Goal: Information Seeking & Learning: Learn about a topic

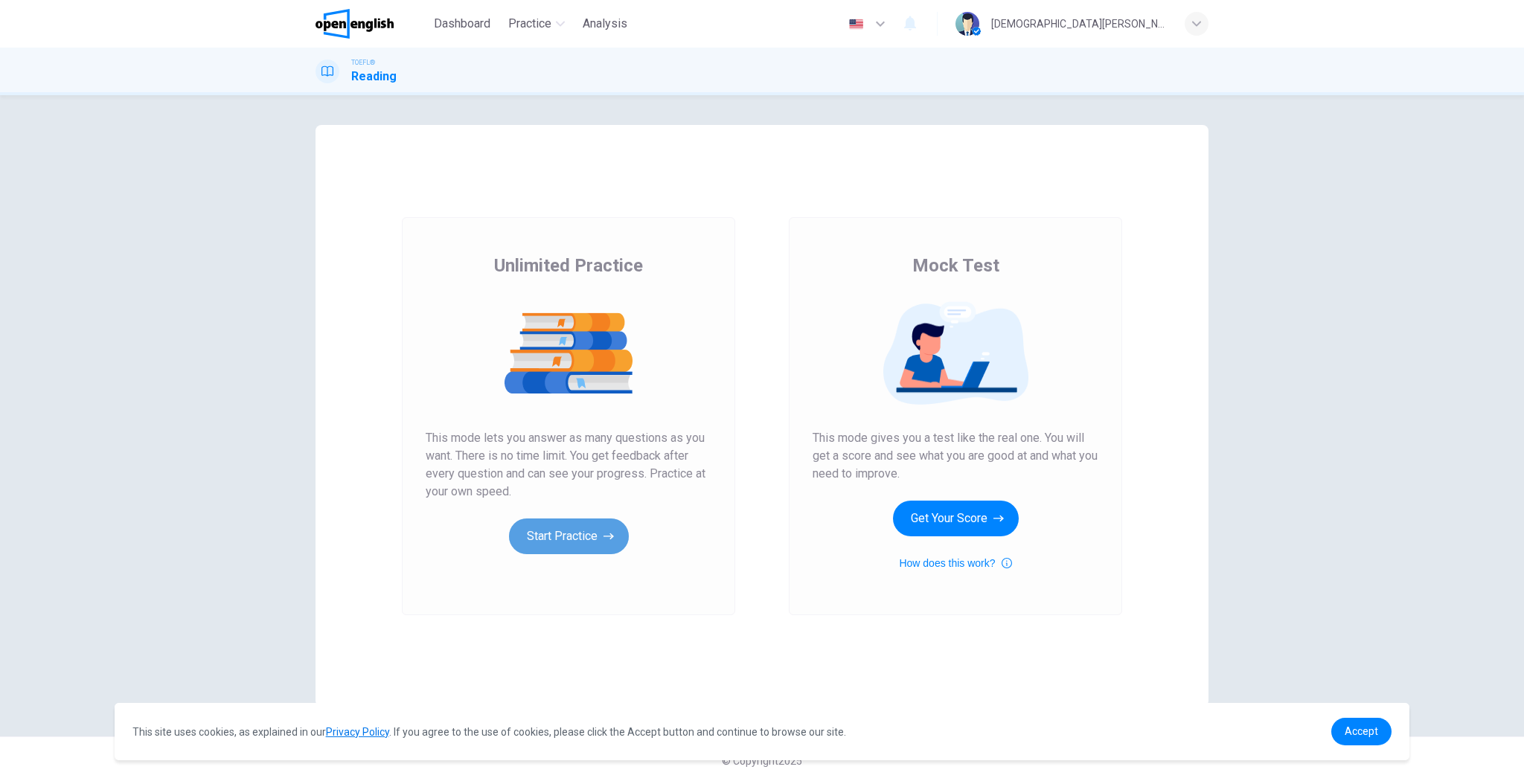
click at [609, 535] on icon "button" at bounding box center [608, 536] width 10 height 15
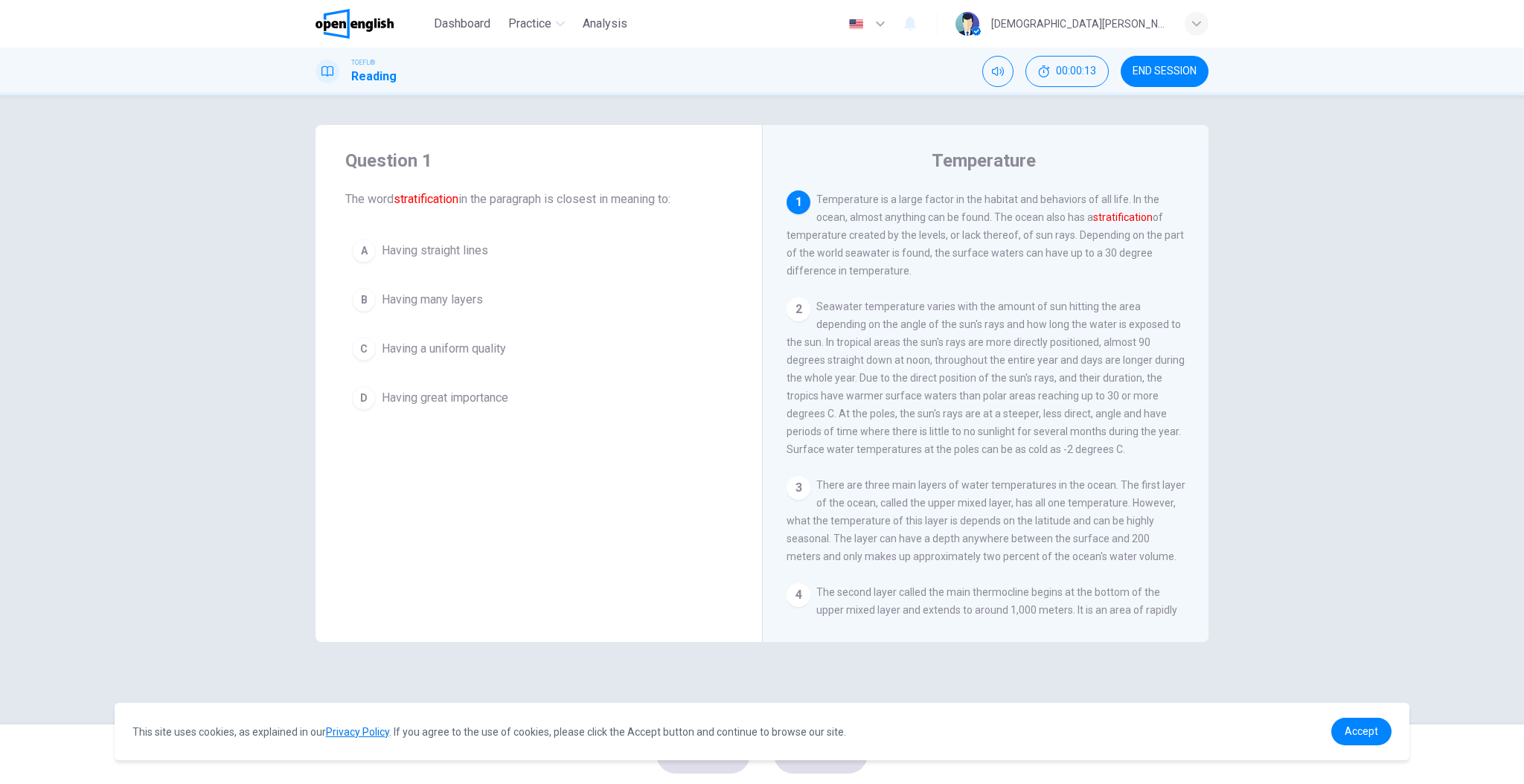
drag, startPoint x: 1049, startPoint y: 376, endPoint x: 1037, endPoint y: 367, distance: 15.0
click at [1048, 377] on div "2 Seawater temperature varies with the amount of sun hitting the area depending…" at bounding box center [986, 378] width 398 height 161
click at [371, 258] on div "A" at bounding box center [364, 251] width 24 height 24
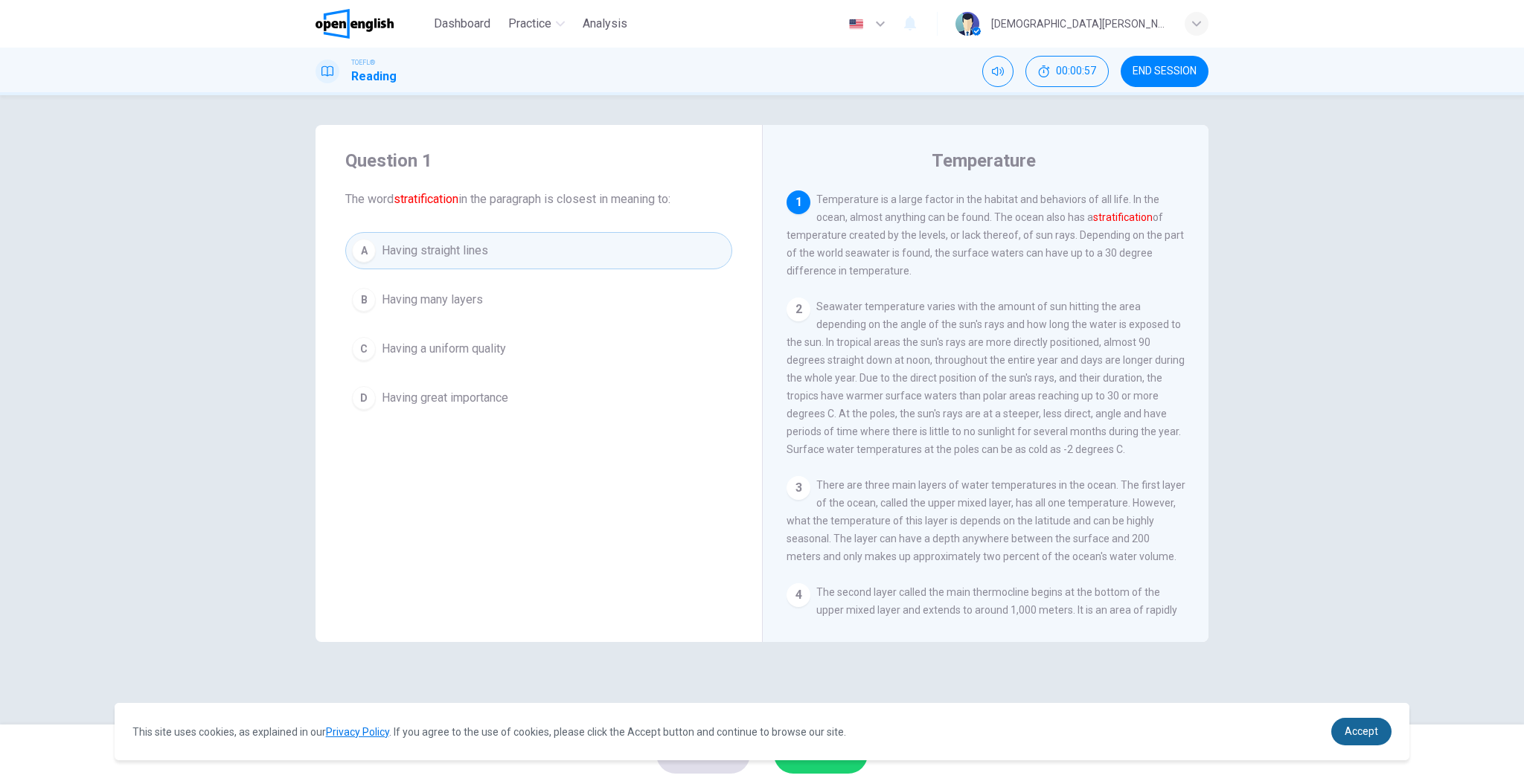
click at [1363, 733] on span "Accept" at bounding box center [1361, 731] width 34 height 12
click at [1363, 731] on span "Accept" at bounding box center [1361, 731] width 34 height 12
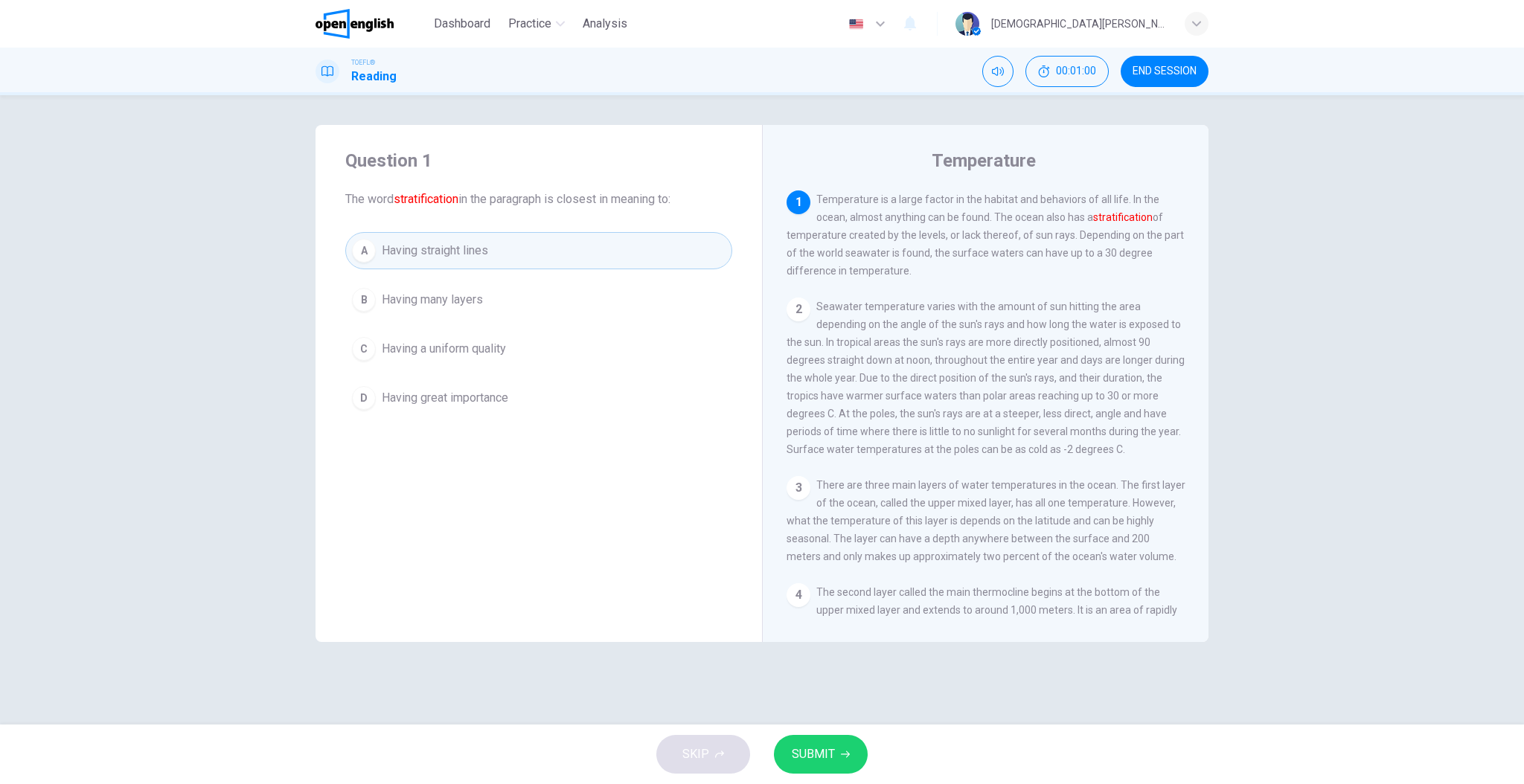
click at [840, 756] on icon "button" at bounding box center [844, 754] width 9 height 9
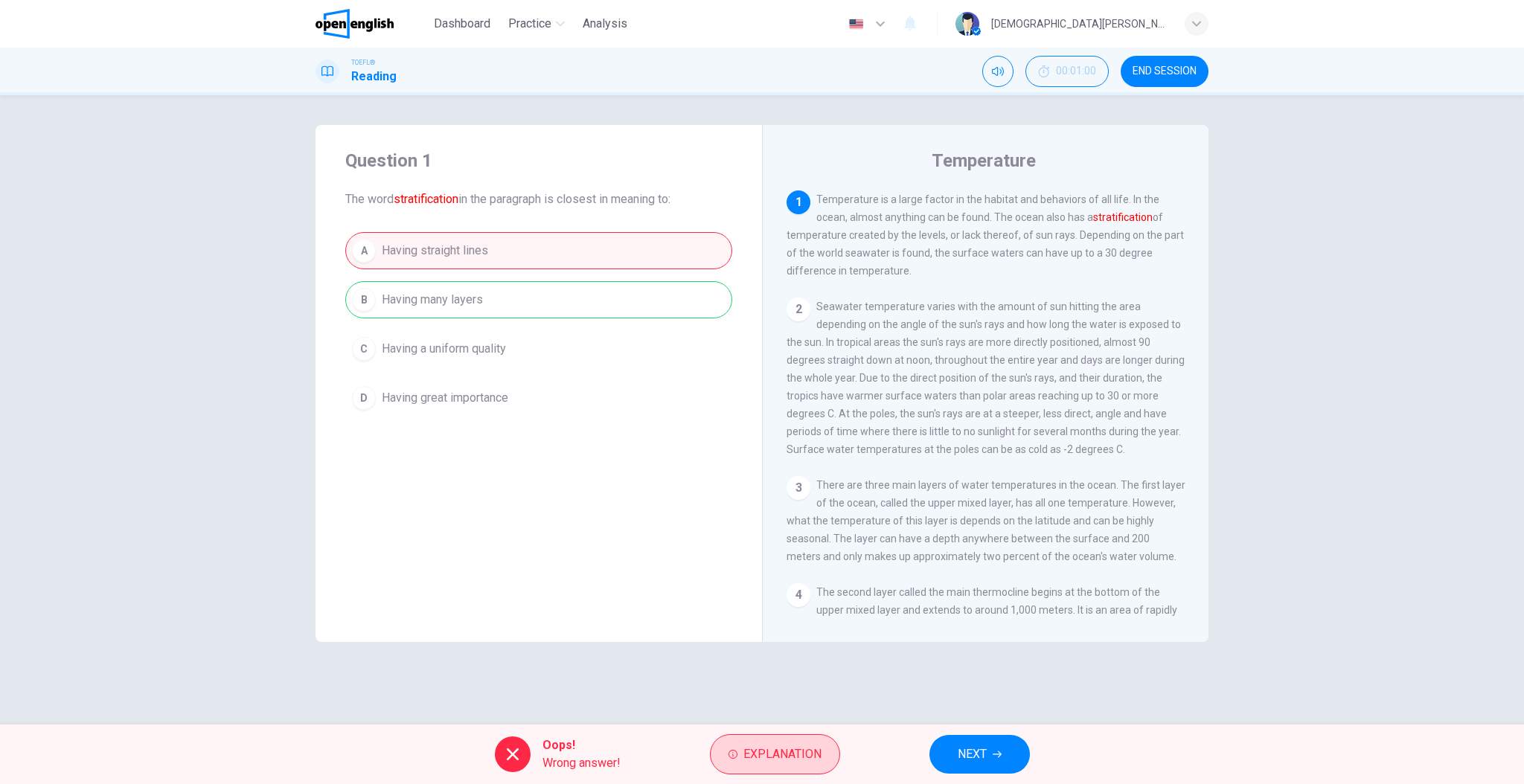
click at [796, 750] on span "Explanation" at bounding box center [782, 754] width 78 height 21
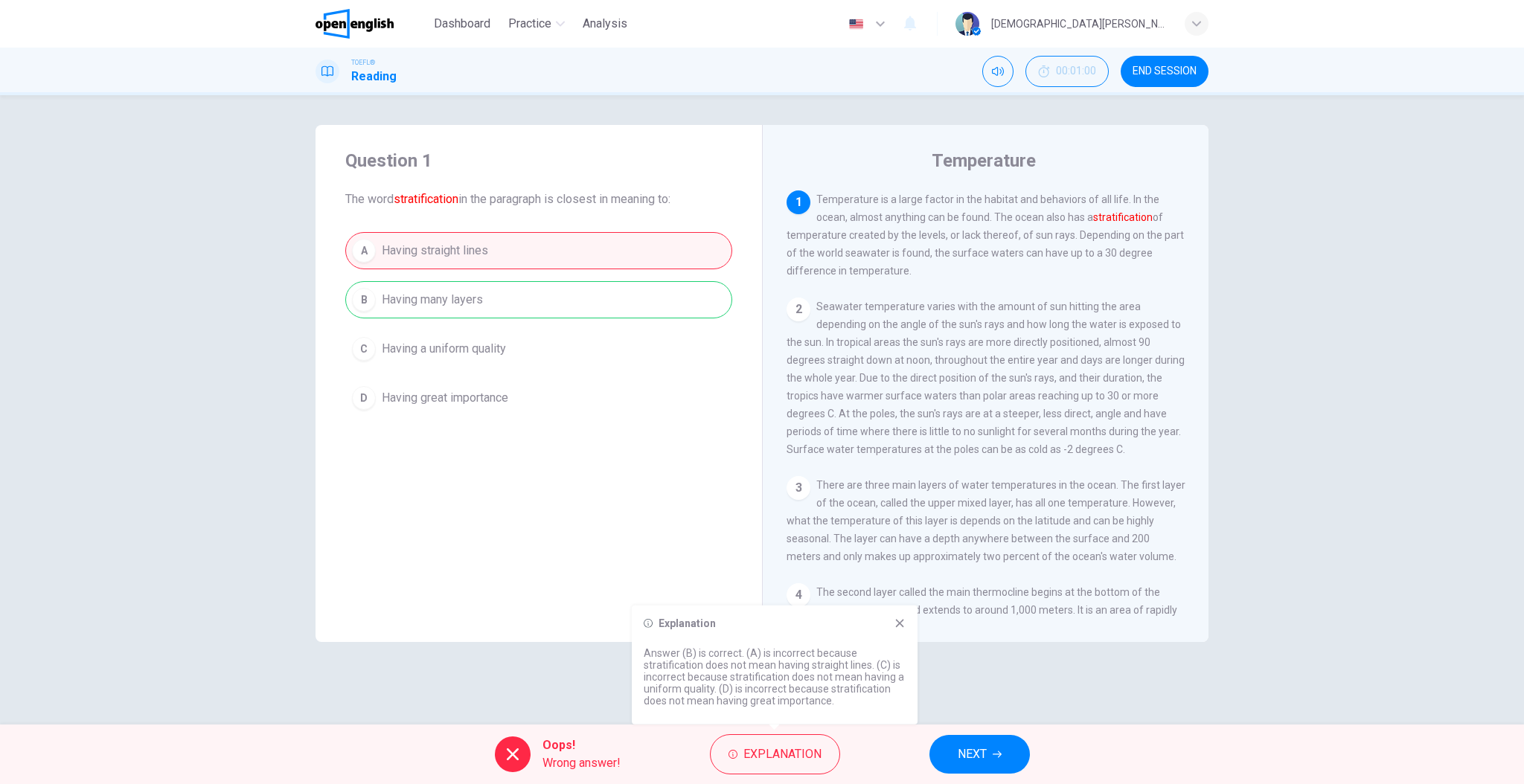
click at [896, 750] on div "Oops! Wrong answer! Explanation NEXT" at bounding box center [762, 754] width 1524 height 59
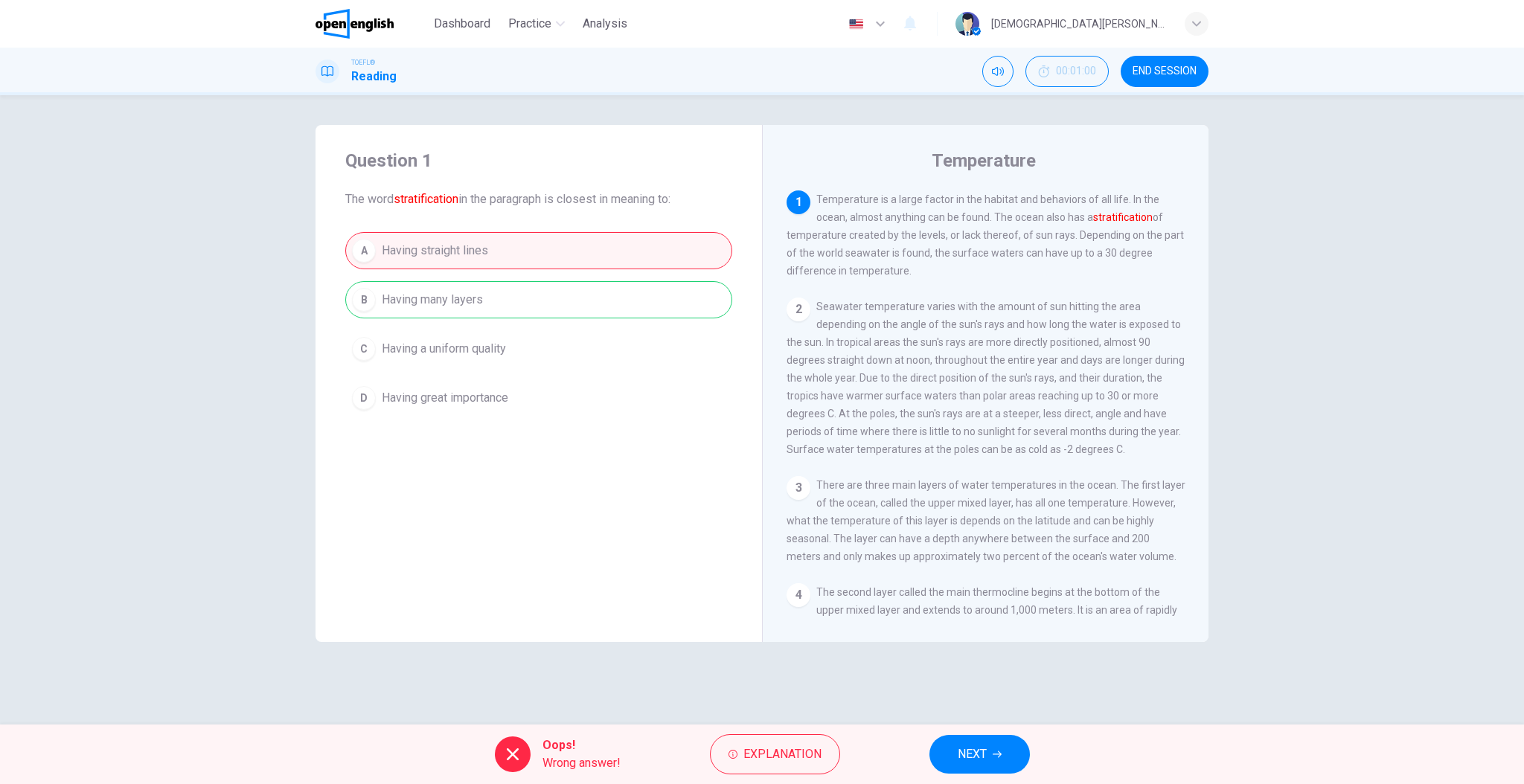
click at [958, 750] on span "NEXT" at bounding box center [972, 754] width 29 height 21
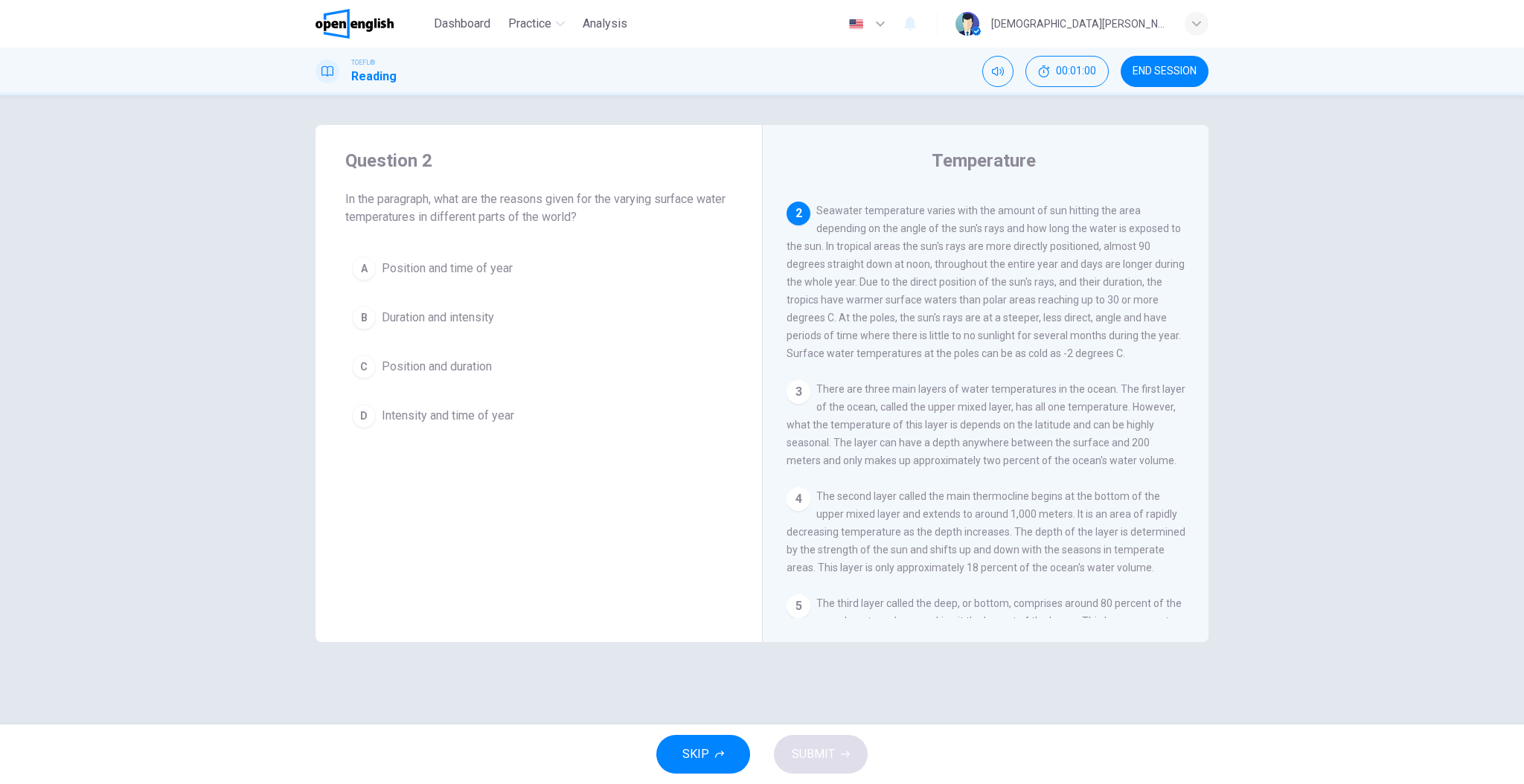
scroll to position [111, 0]
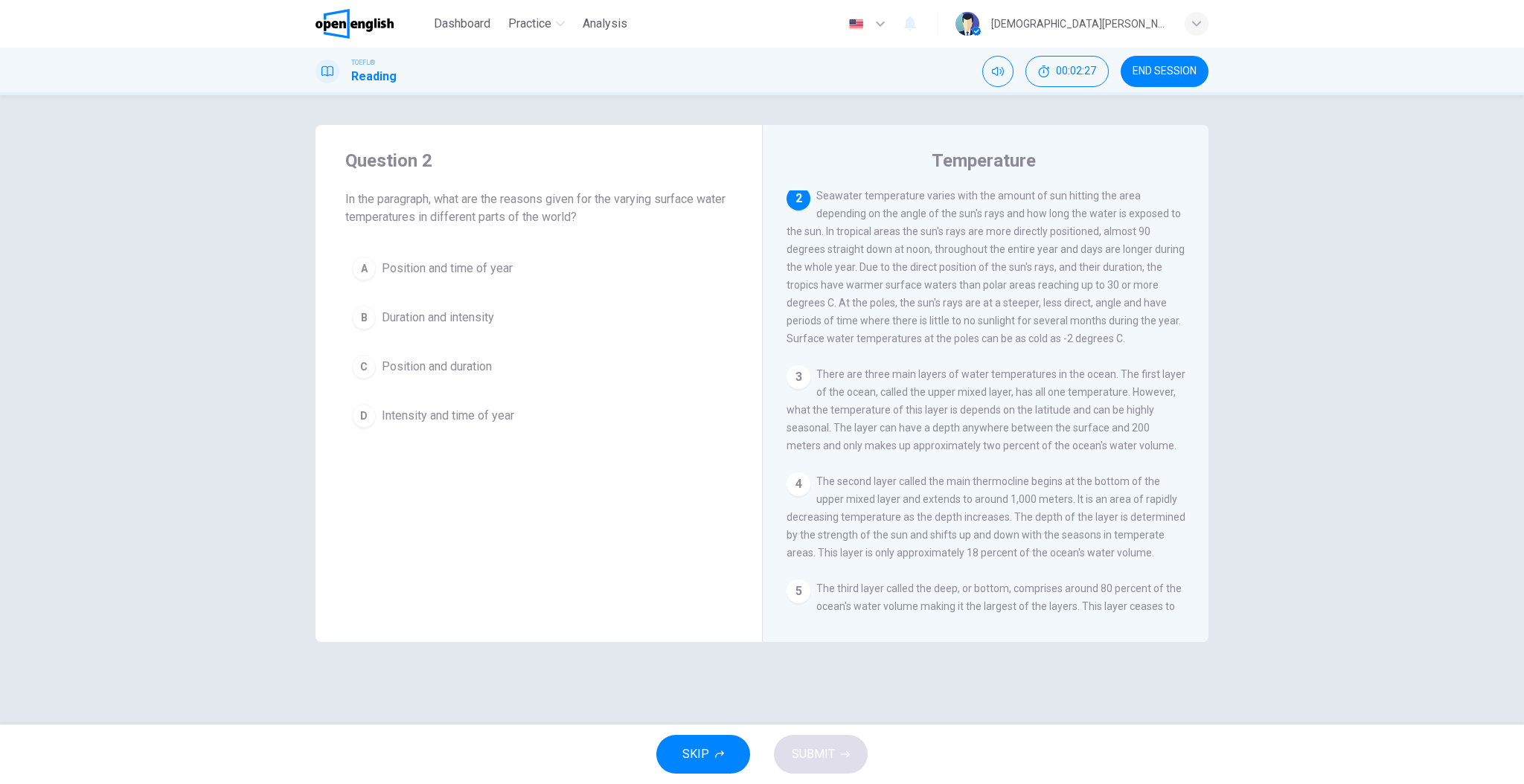
click at [358, 267] on div "A" at bounding box center [364, 269] width 24 height 24
click at [412, 369] on span "Position and duration" at bounding box center [436, 366] width 110 height 18
click at [821, 768] on button "SUBMIT" at bounding box center [820, 754] width 94 height 39
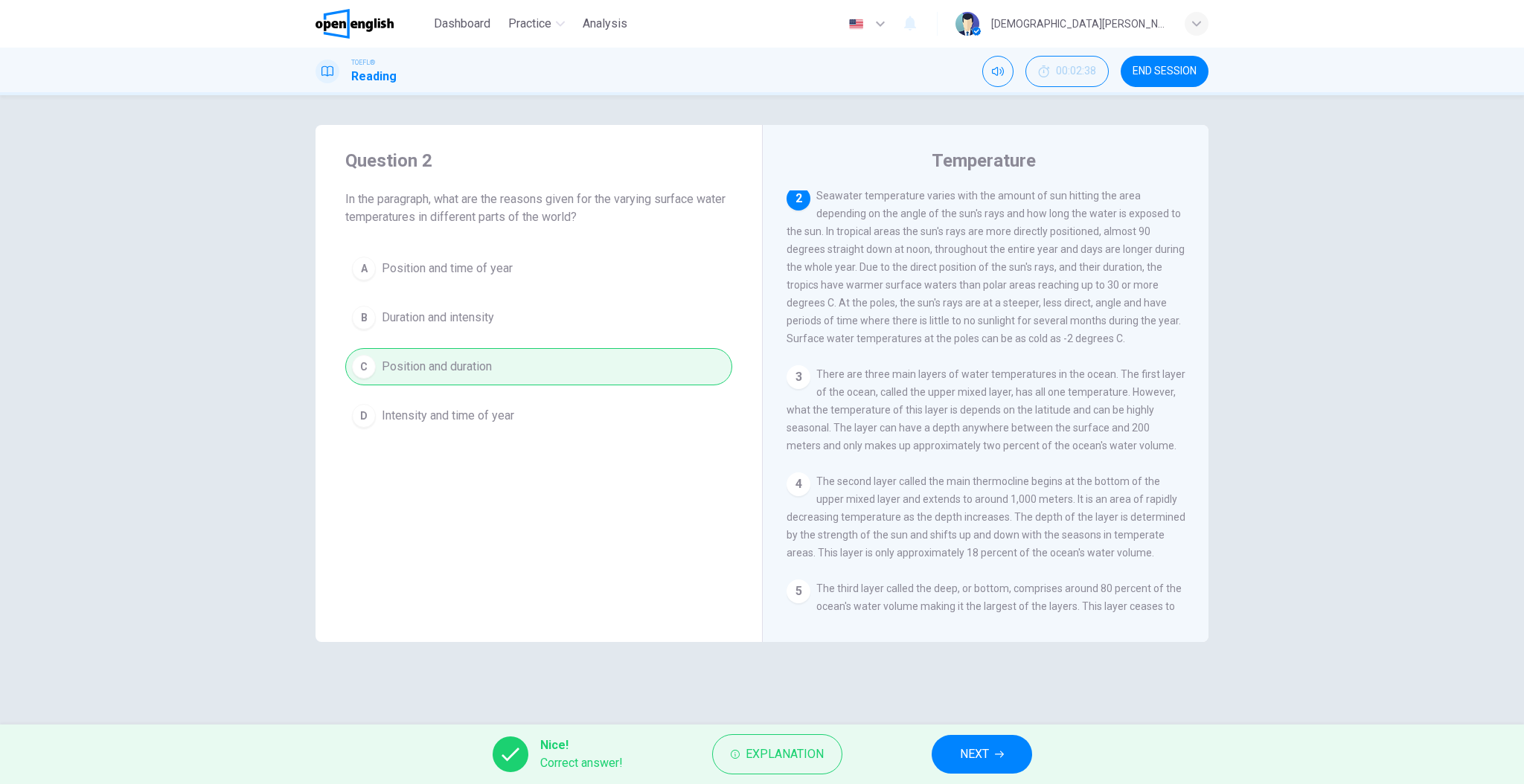
click at [1166, 67] on span "END SESSION" at bounding box center [1165, 71] width 64 height 12
